Goal: Check status: Check status

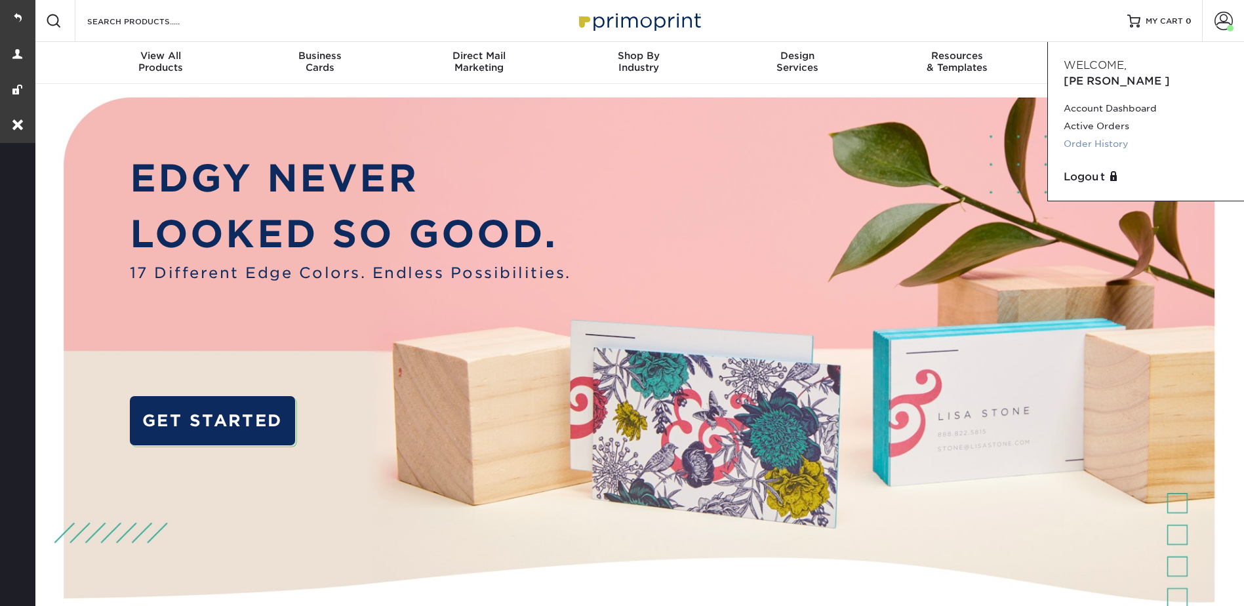
click at [1106, 135] on link "Order History" at bounding box center [1146, 144] width 165 height 18
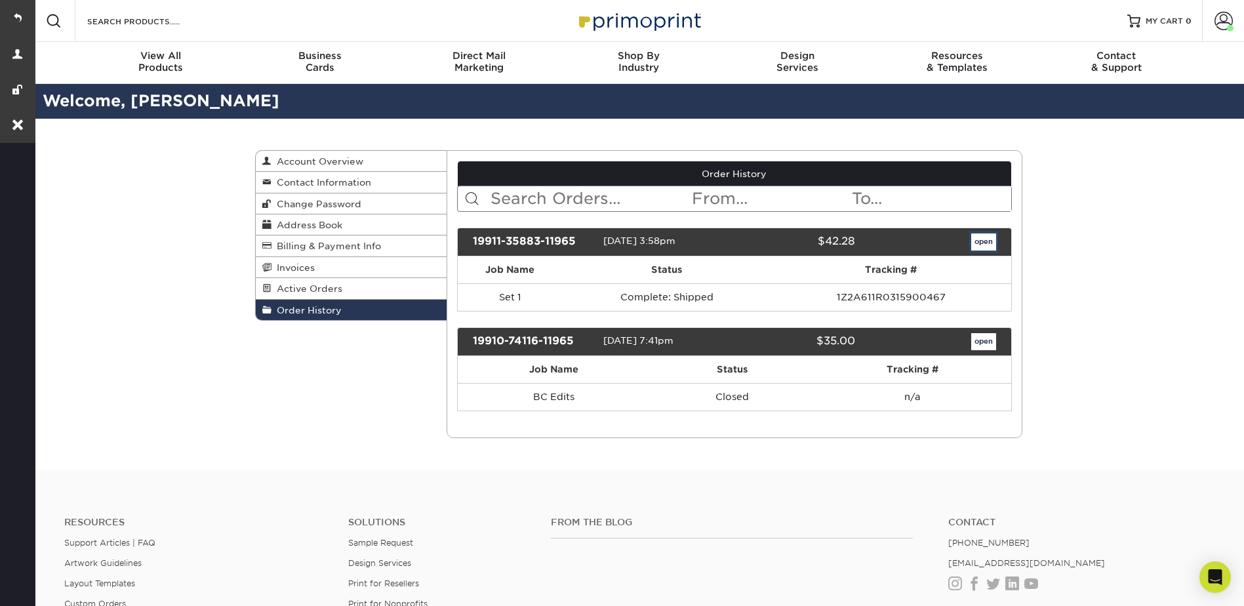
click at [984, 248] on link "open" at bounding box center [983, 241] width 25 height 17
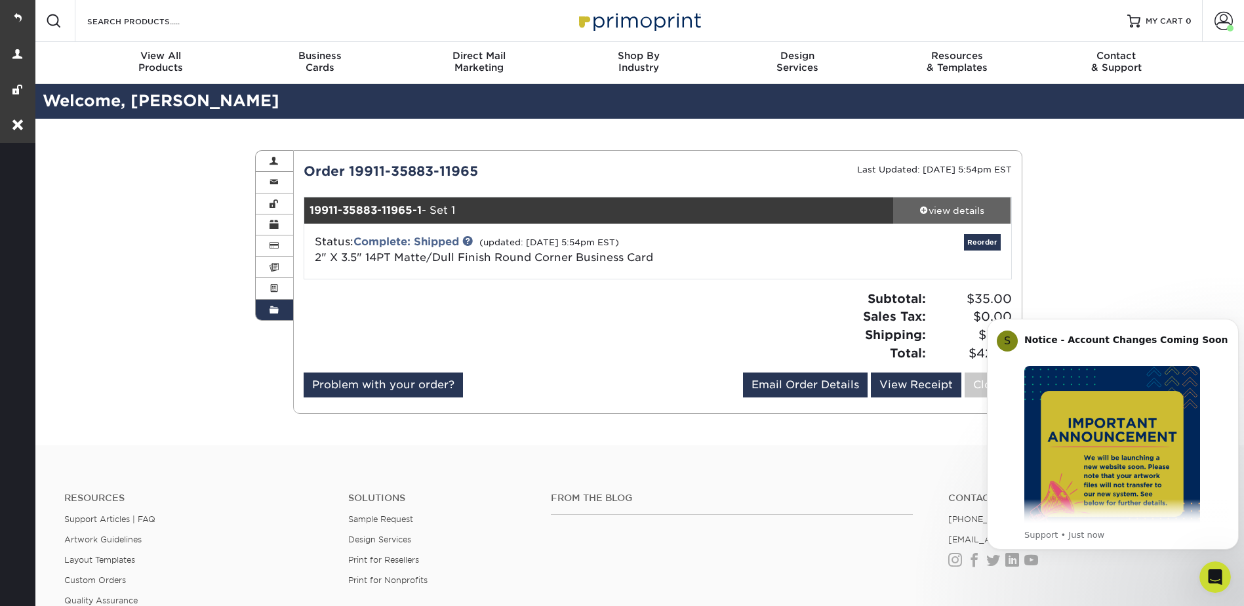
click at [939, 207] on div "view details" at bounding box center [952, 210] width 118 height 13
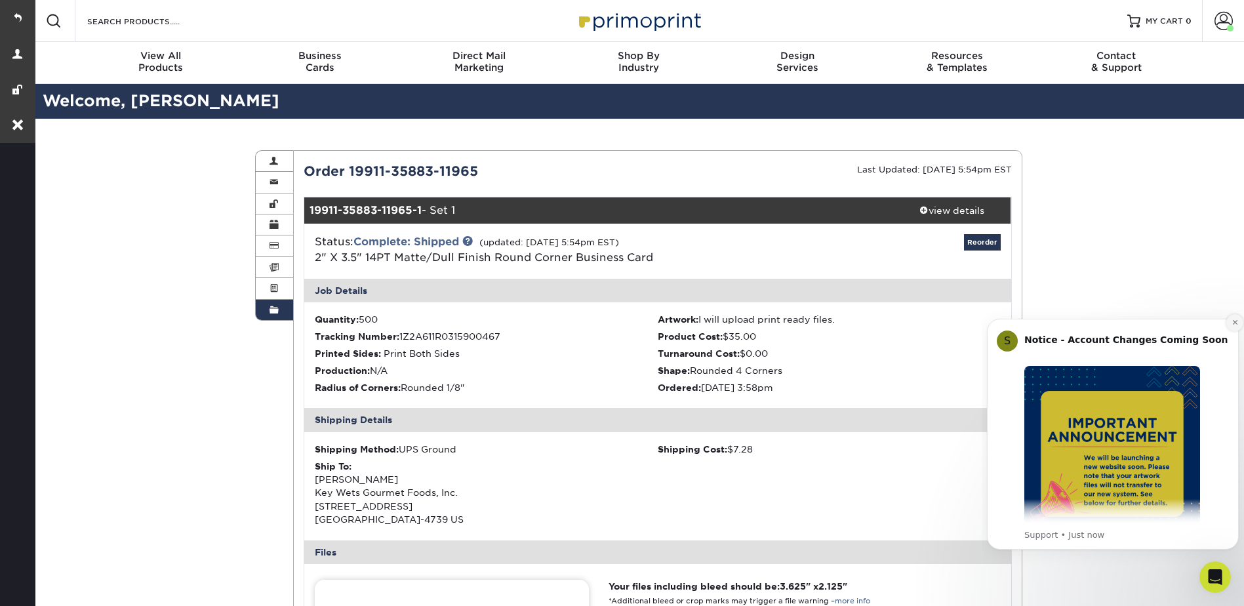
click at [1234, 323] on icon "Dismiss notification" at bounding box center [1234, 322] width 5 height 5
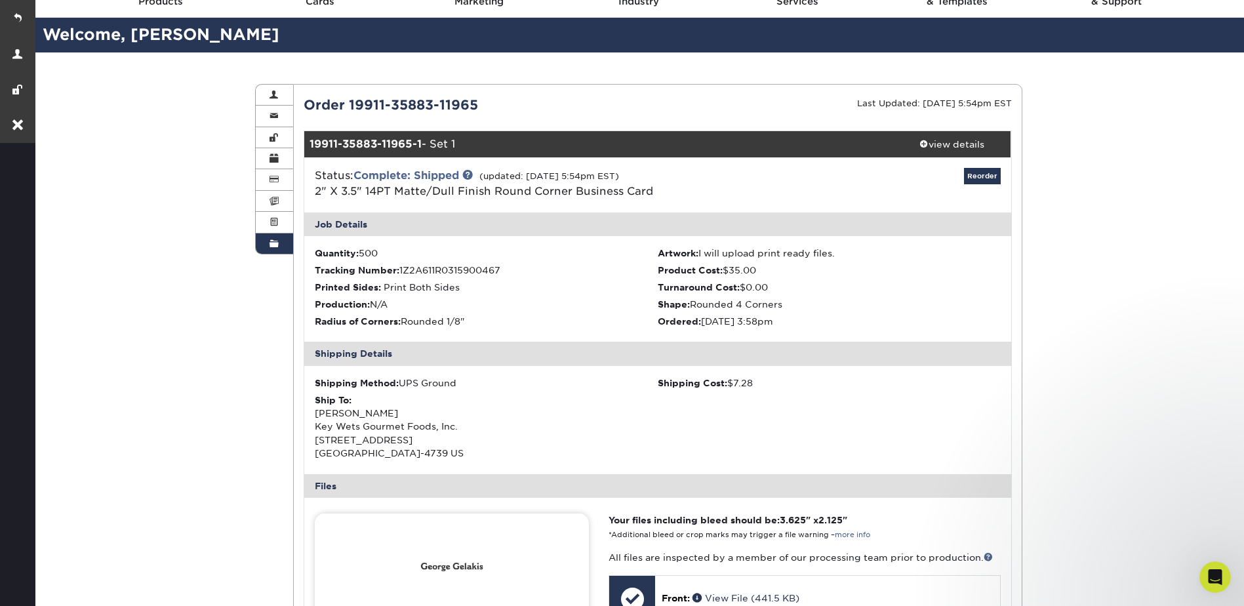
scroll to position [66, 0]
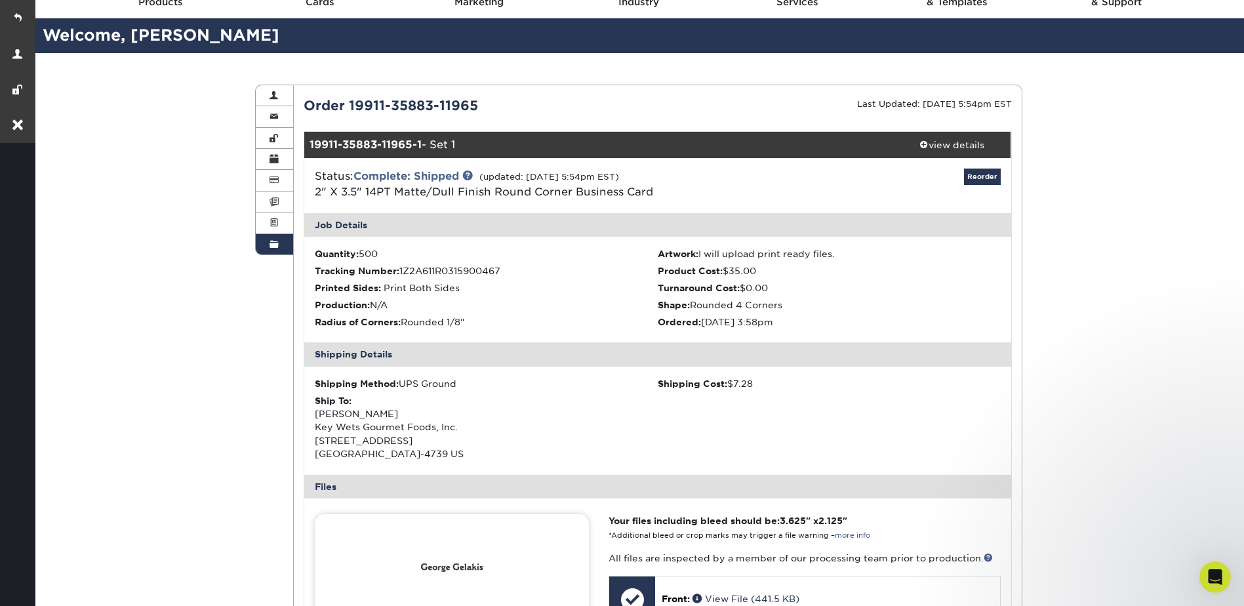
click at [1101, 193] on div "Order History Account Overview Contact Information Change Password Address Book…" at bounding box center [638, 525] width 1211 height 944
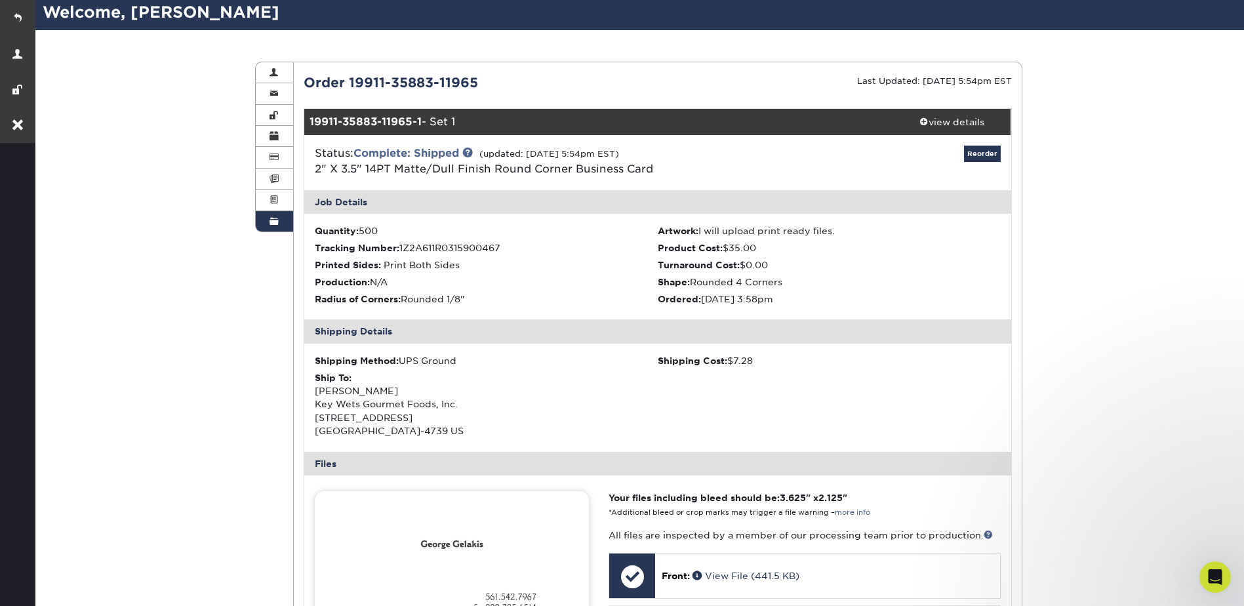
scroll to position [0, 0]
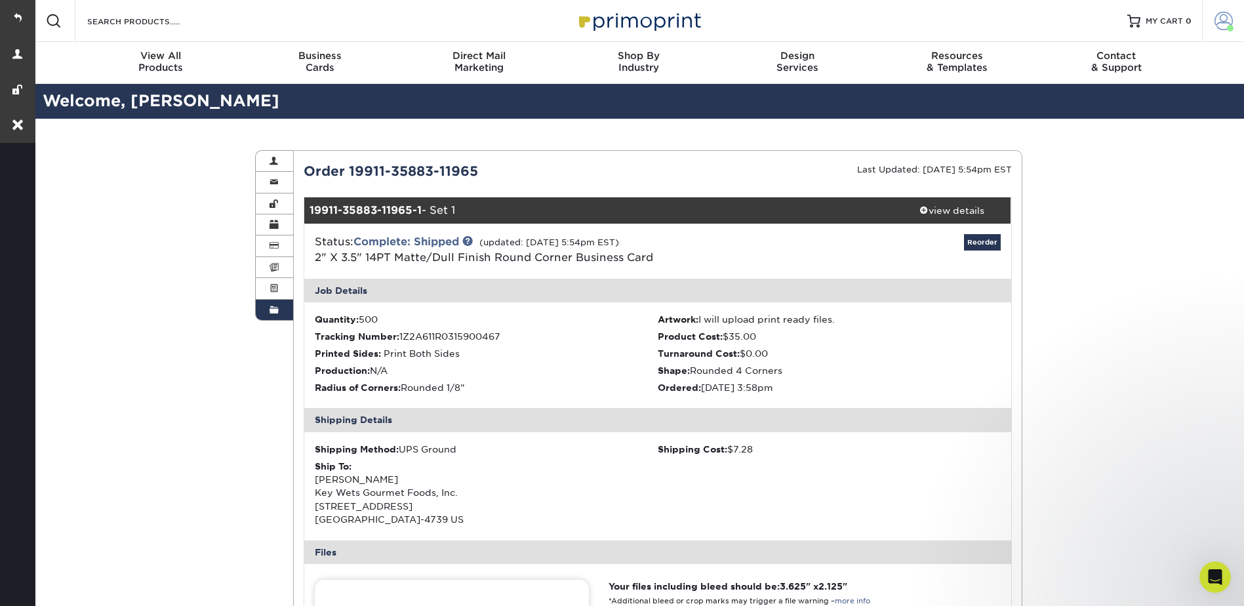
click at [1220, 12] on link "Account" at bounding box center [1223, 21] width 42 height 42
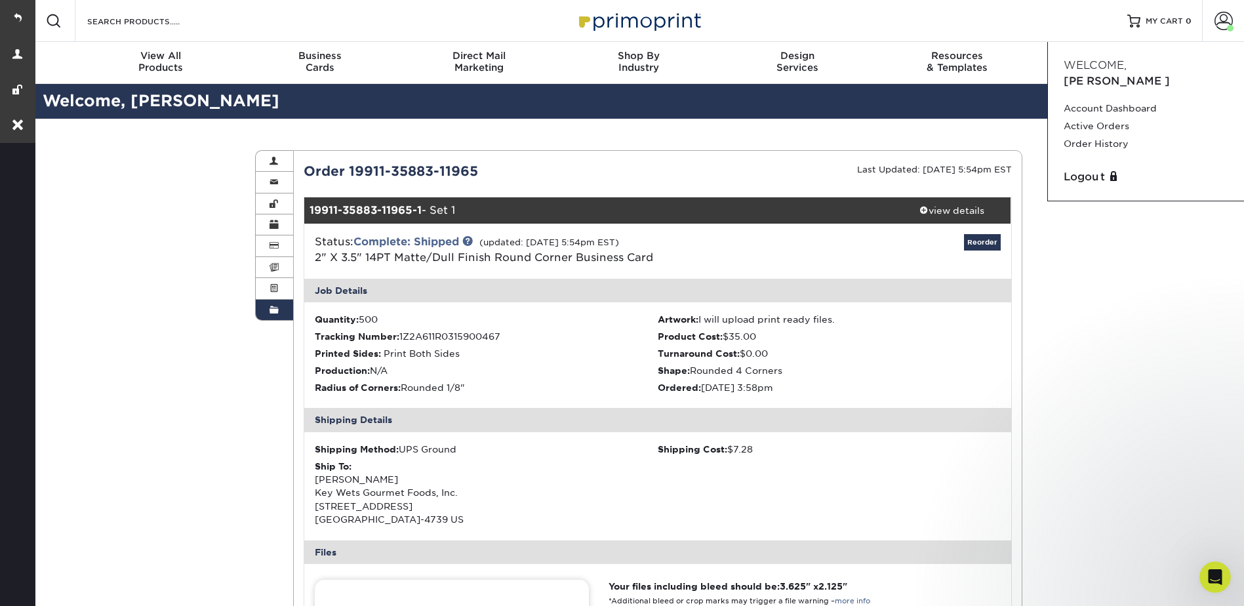
drag, startPoint x: 1087, startPoint y: 299, endPoint x: 1110, endPoint y: 292, distance: 24.1
click at [1093, 299] on div "Order History Account Overview Contact Information Change Password Address Book…" at bounding box center [638, 591] width 1211 height 944
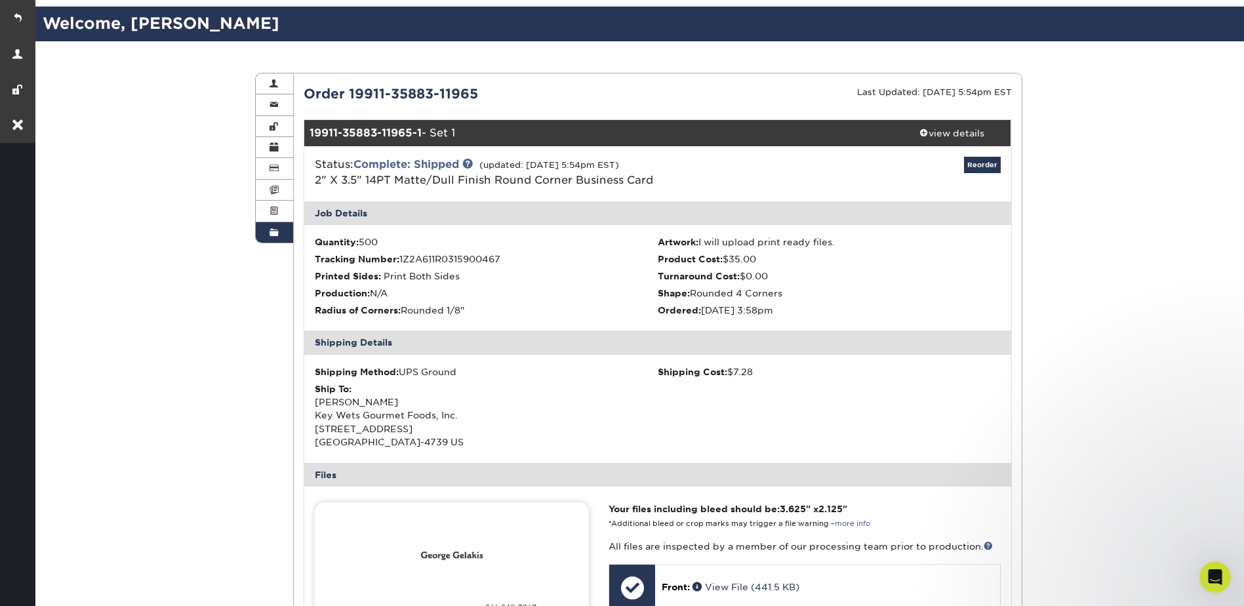
scroll to position [197, 0]
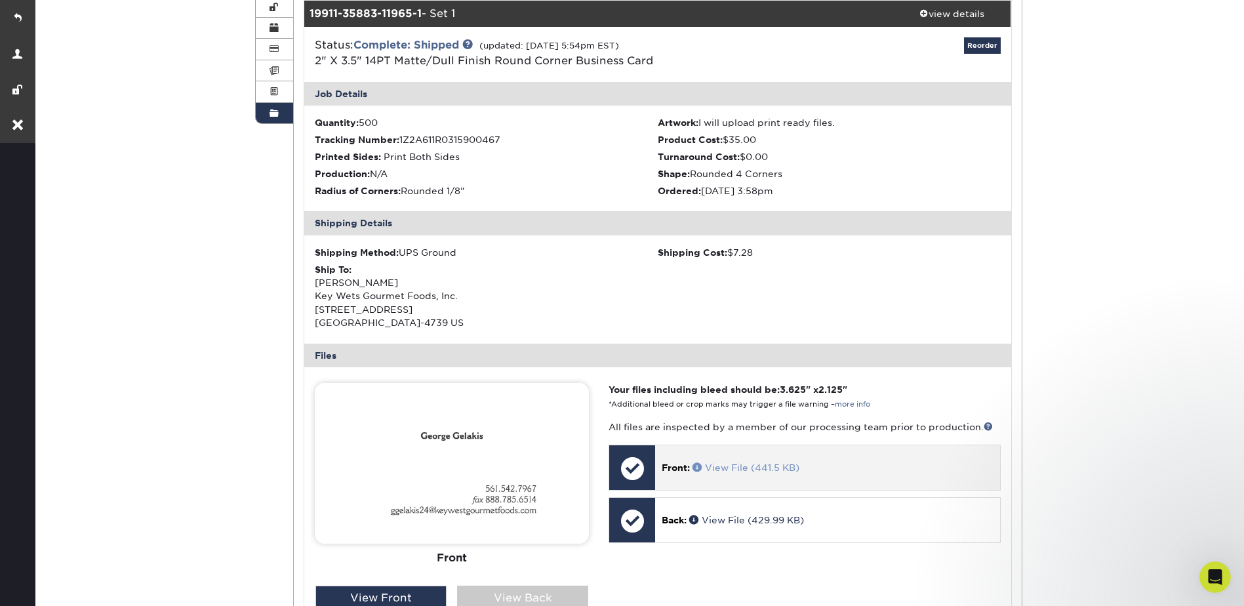
click at [700, 468] on span at bounding box center [699, 466] width 12 height 9
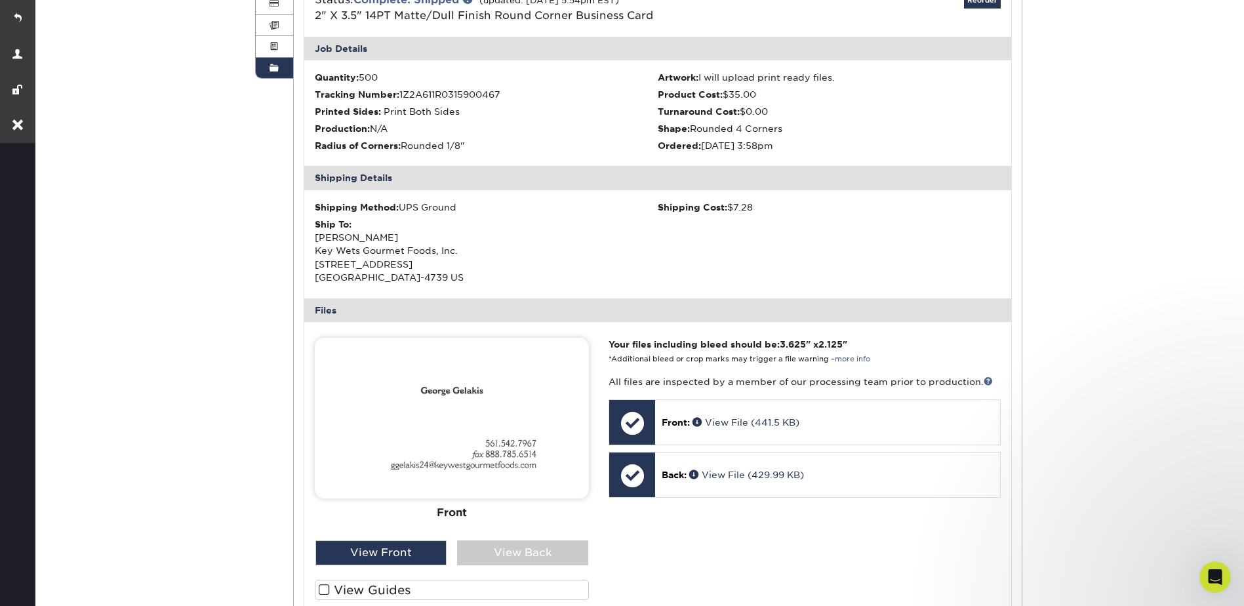
scroll to position [262, 0]
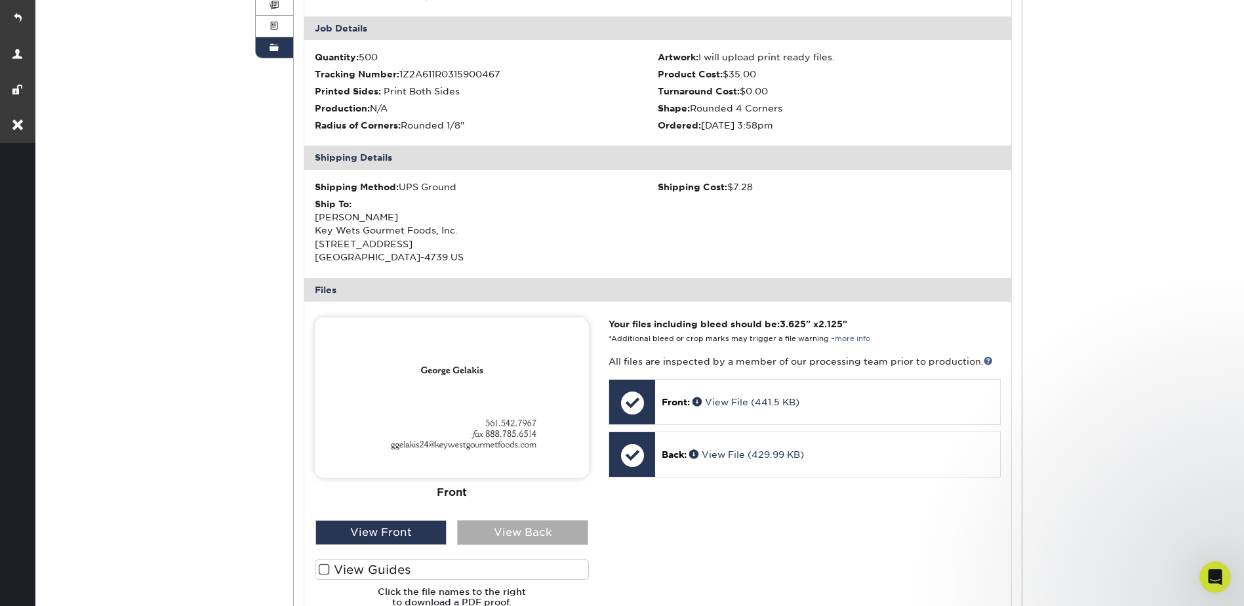
click at [545, 536] on div "View Back" at bounding box center [522, 532] width 131 height 25
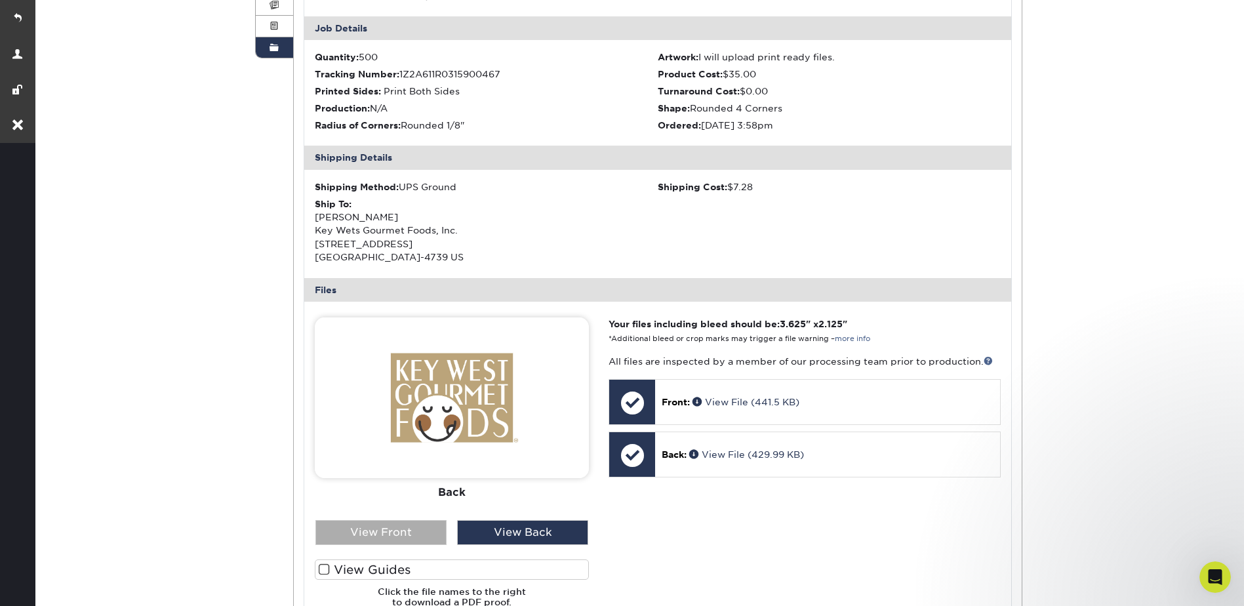
click at [409, 533] on div "View Front" at bounding box center [380, 532] width 131 height 25
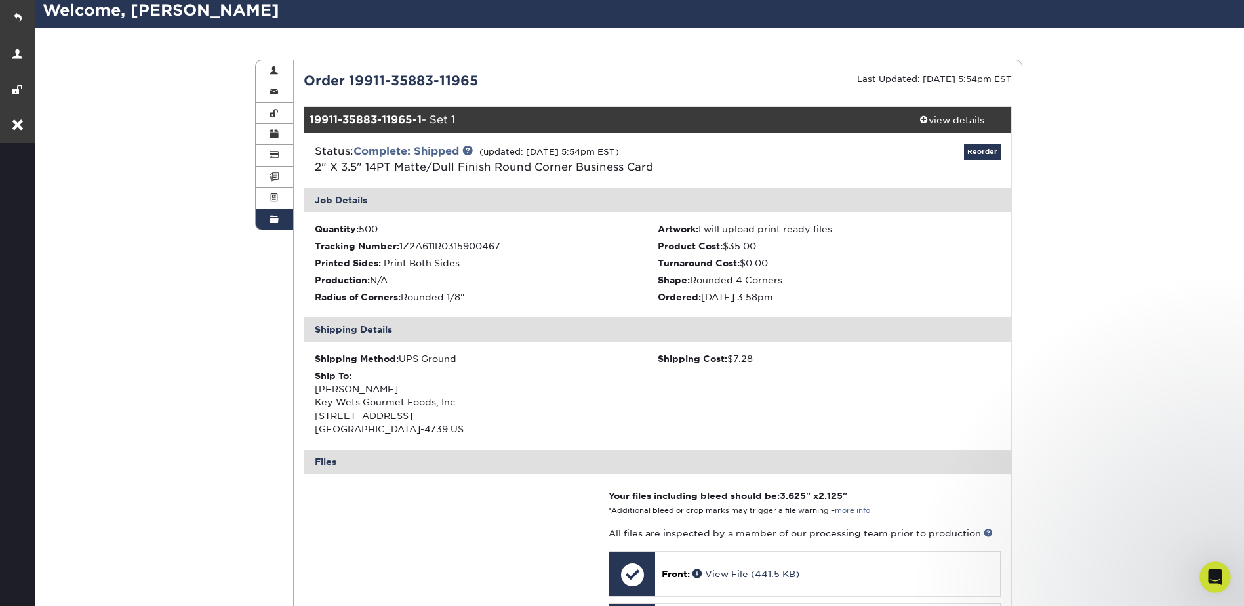
scroll to position [328, 0]
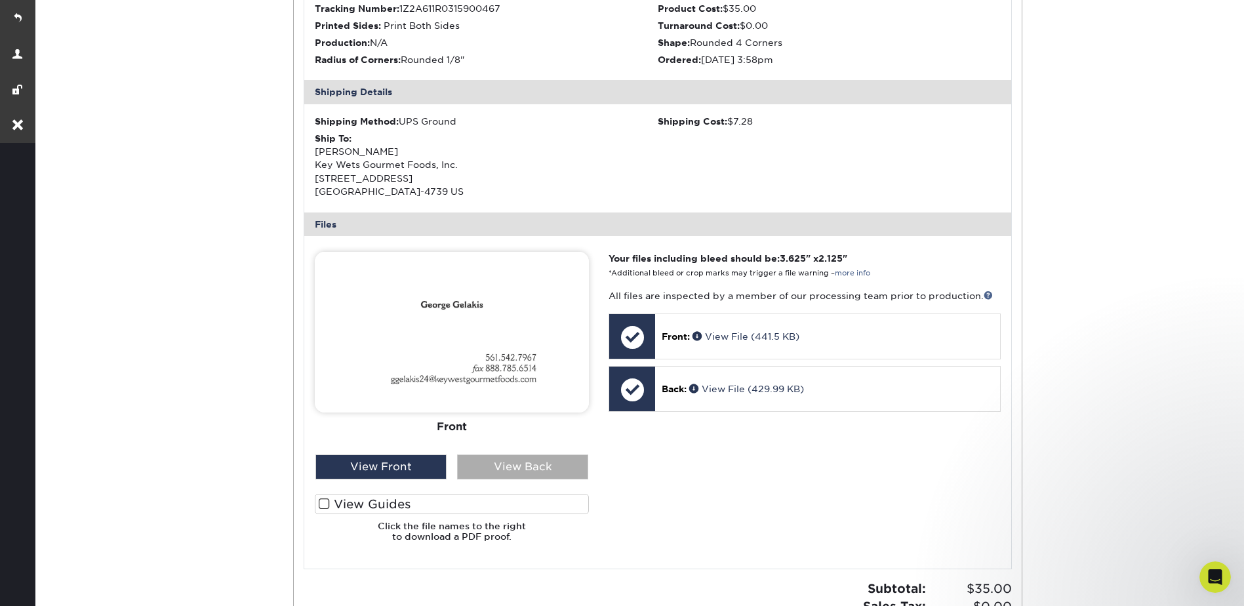
click at [540, 458] on div "View Back" at bounding box center [522, 466] width 131 height 25
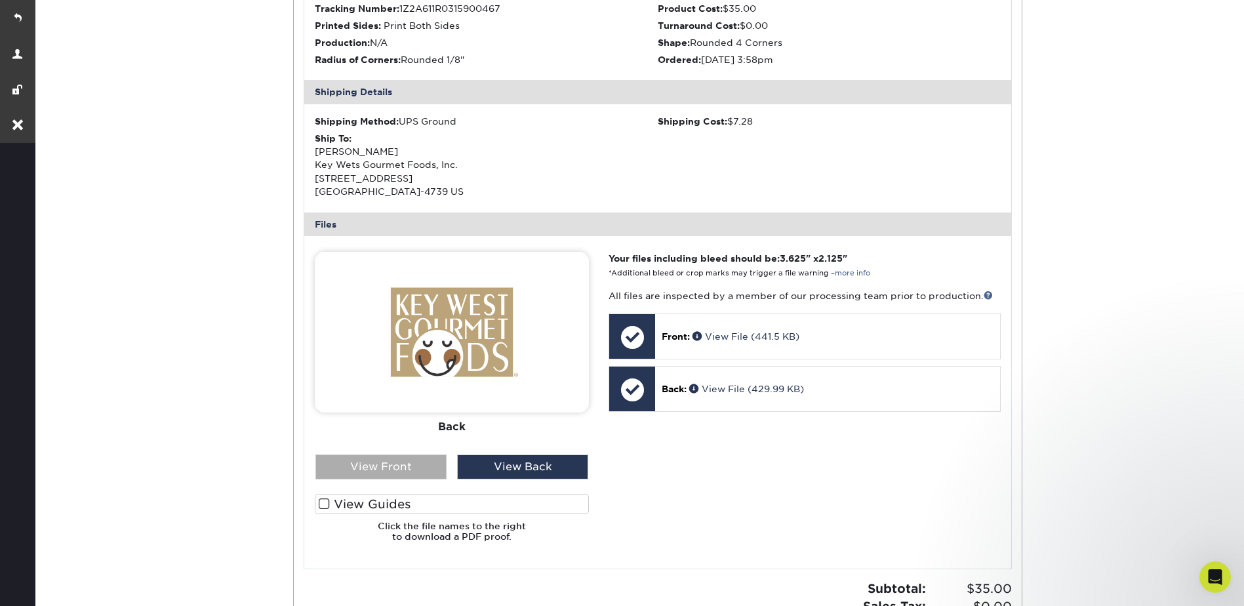
click at [422, 465] on div "View Front" at bounding box center [380, 466] width 131 height 25
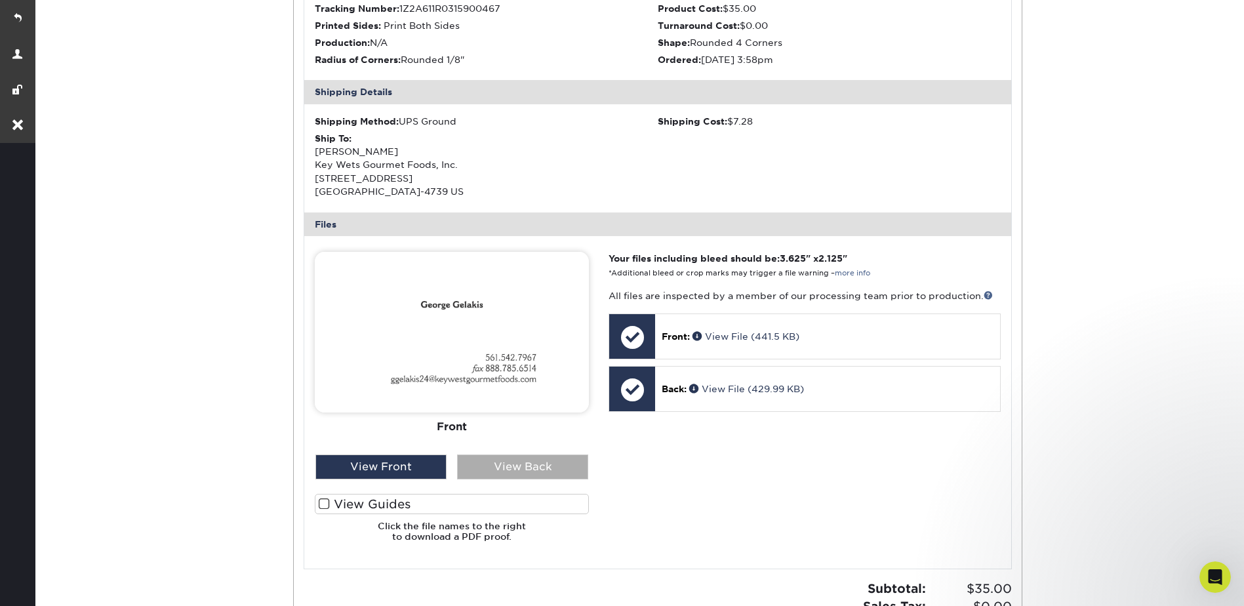
click at [525, 466] on div "View Back" at bounding box center [522, 466] width 131 height 25
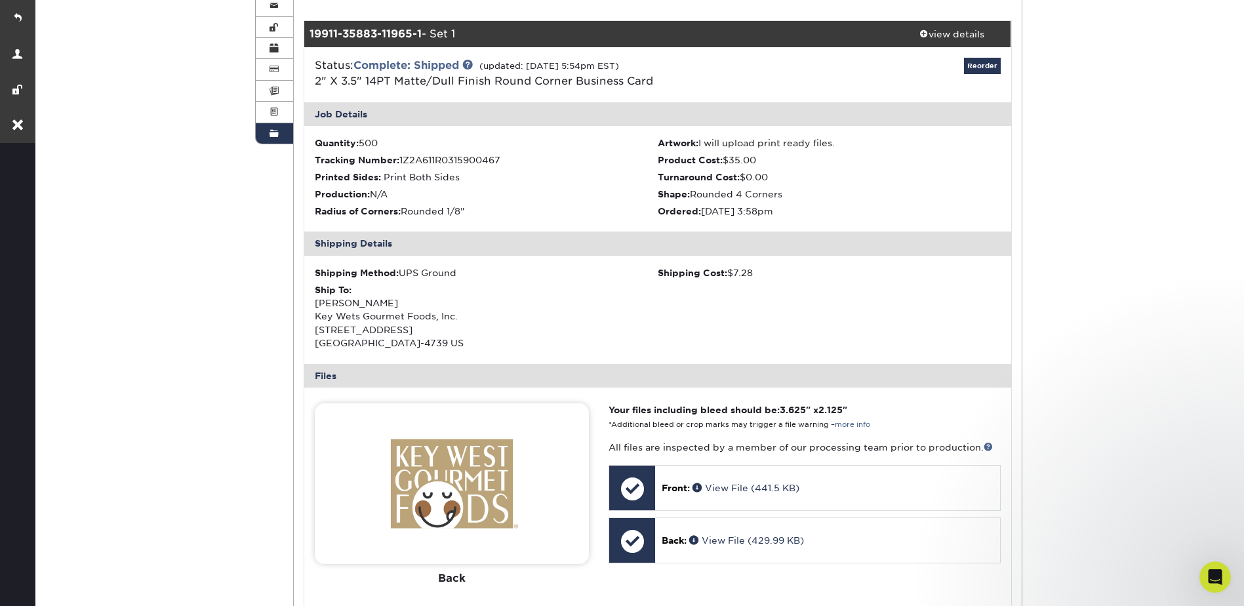
scroll to position [0, 0]
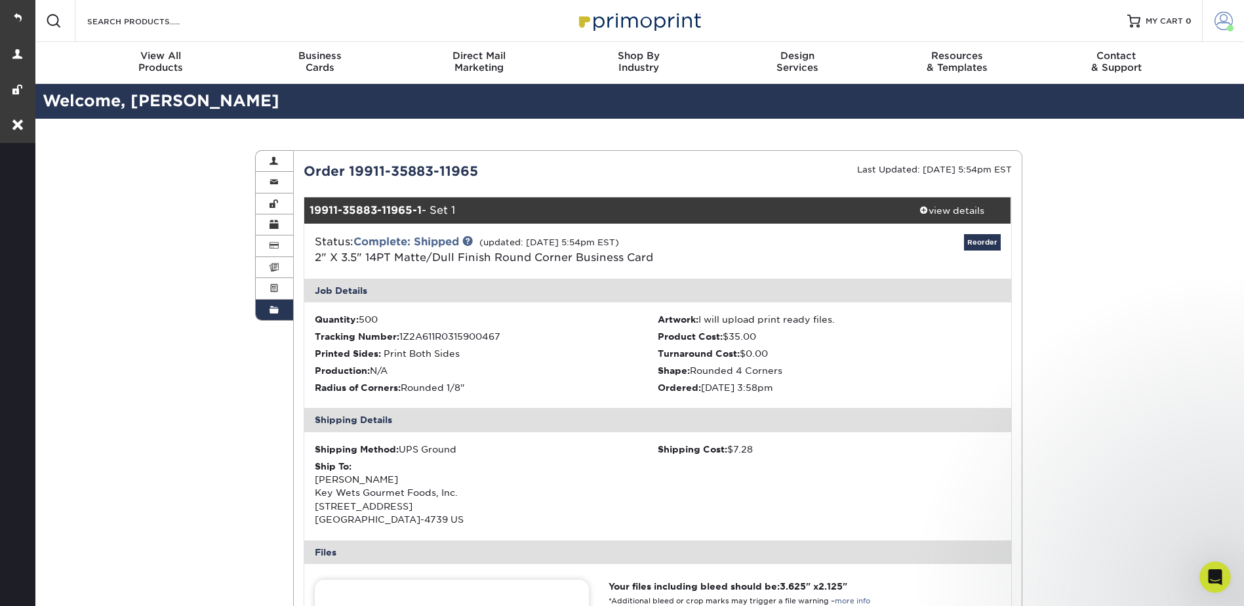
click at [1217, 20] on span at bounding box center [1224, 21] width 18 height 18
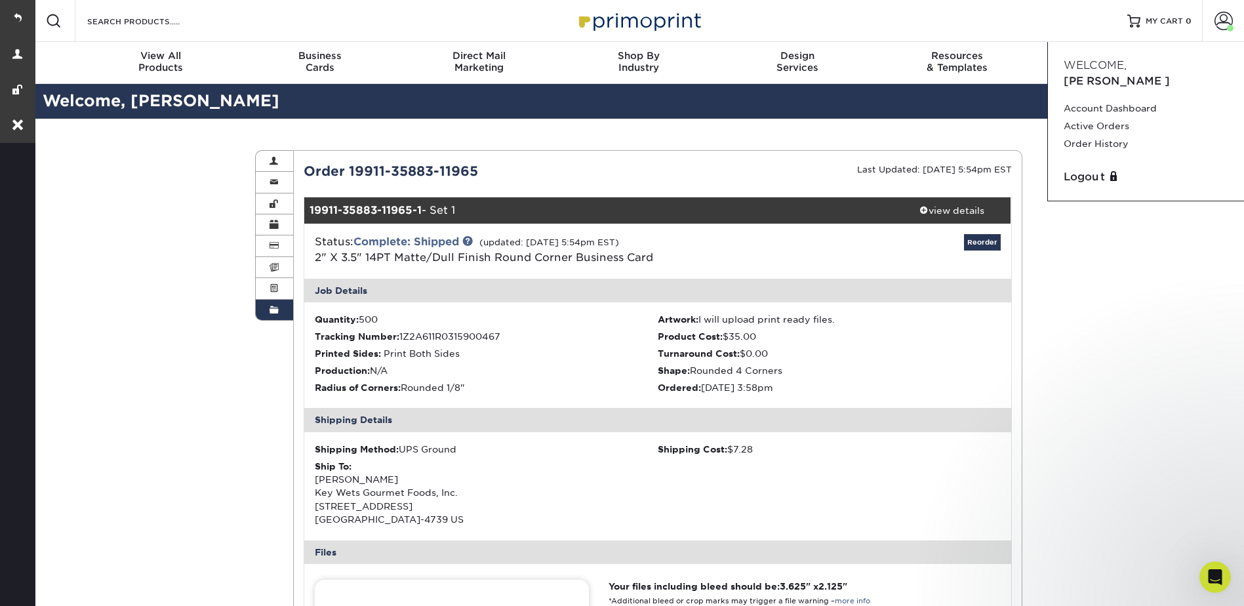
drag, startPoint x: 17, startPoint y: 22, endPoint x: 89, endPoint y: 24, distance: 71.5
click at [17, 22] on link at bounding box center [17, 17] width 35 height 35
